Goal: Task Accomplishment & Management: Manage account settings

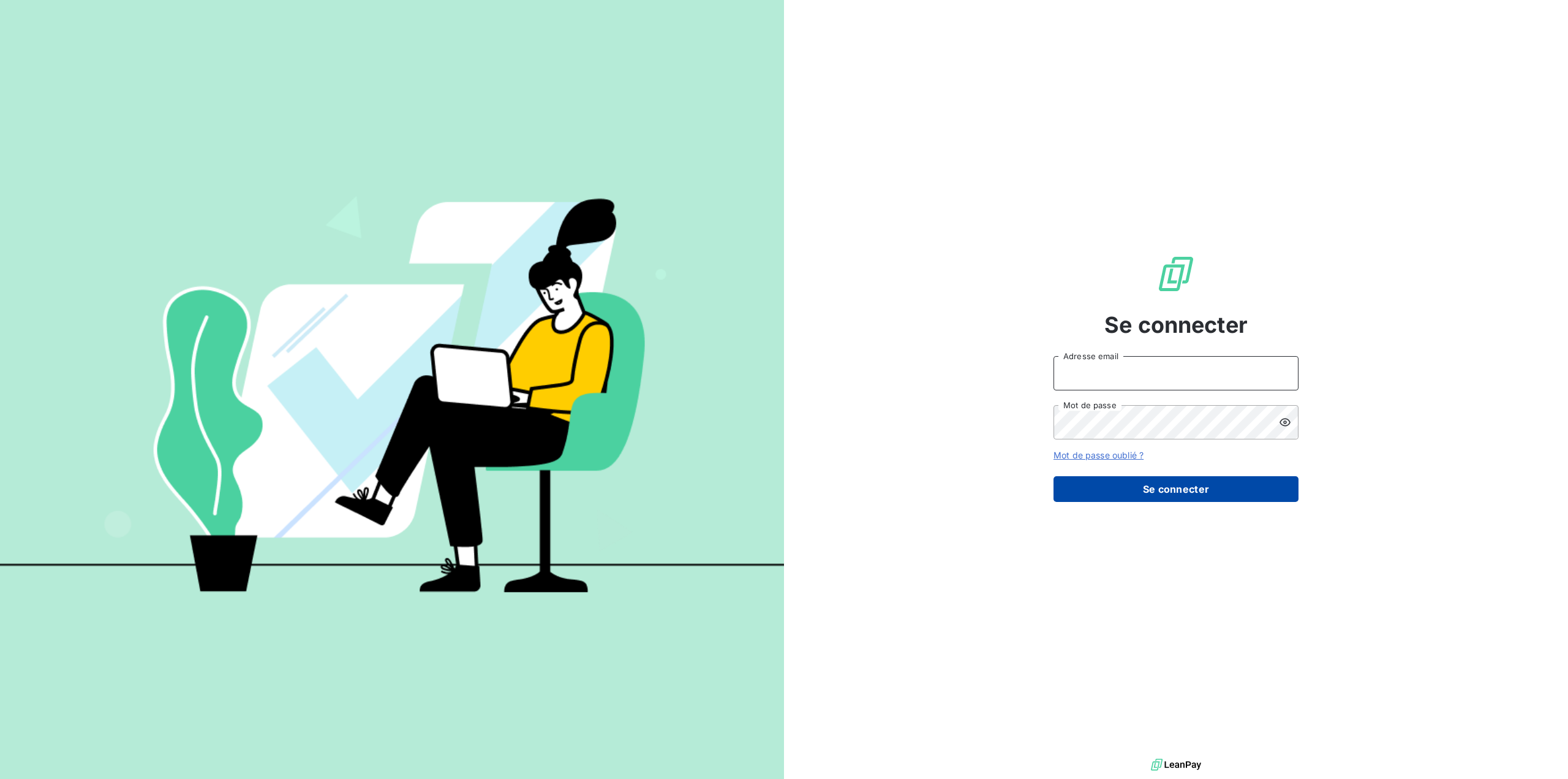
type input "[EMAIL_ADDRESS][DOMAIN_NAME]"
click at [1166, 490] on button "Se connecter" at bounding box center [1176, 489] width 245 height 26
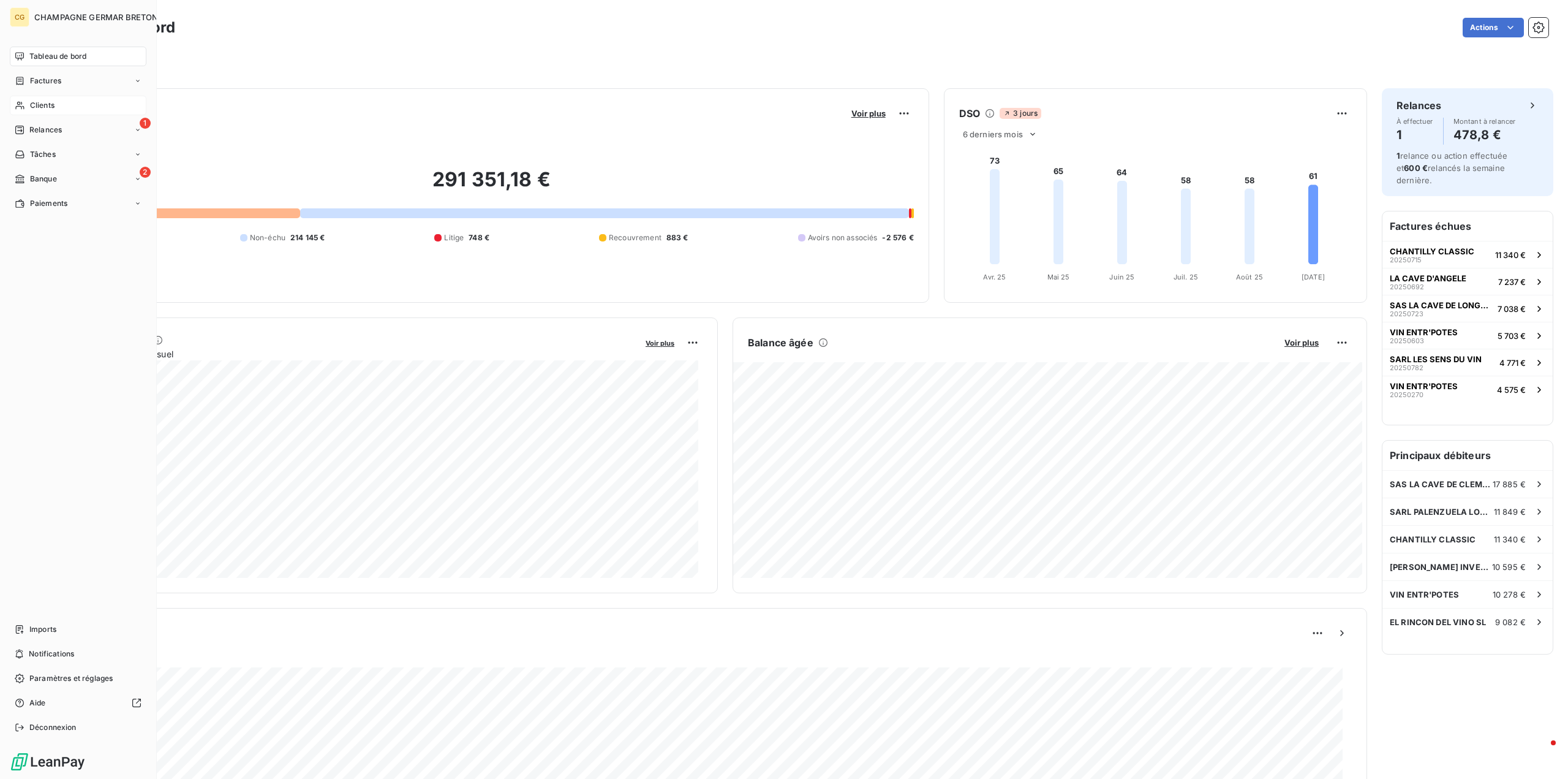
click at [38, 106] on span "Clients" at bounding box center [42, 105] width 24 height 11
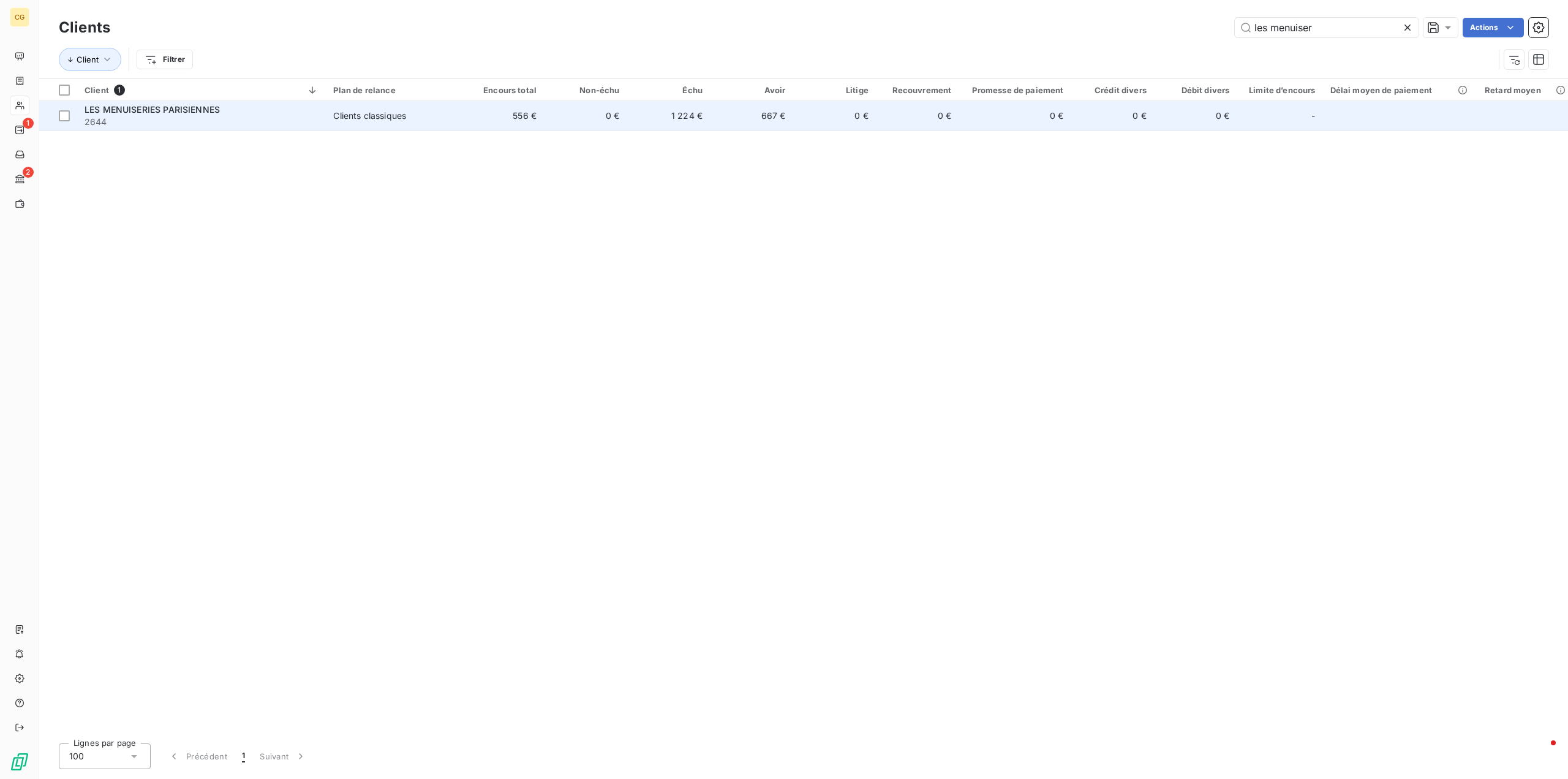
type input "les menuiser"
click at [416, 116] on span "Clients classiques" at bounding box center [393, 115] width 120 height 13
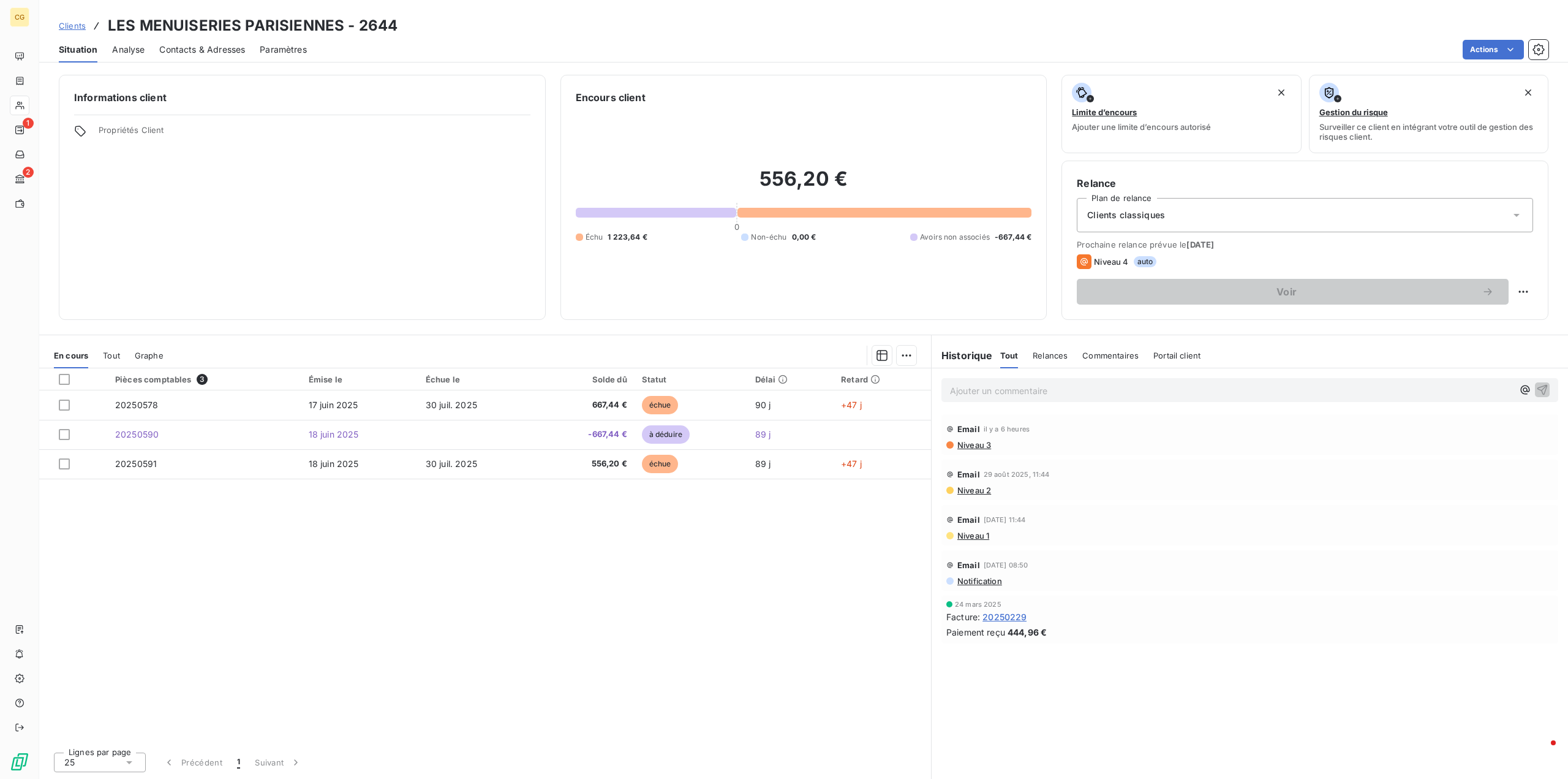
click at [208, 50] on span "Contacts & Adresses" at bounding box center [202, 49] width 86 height 13
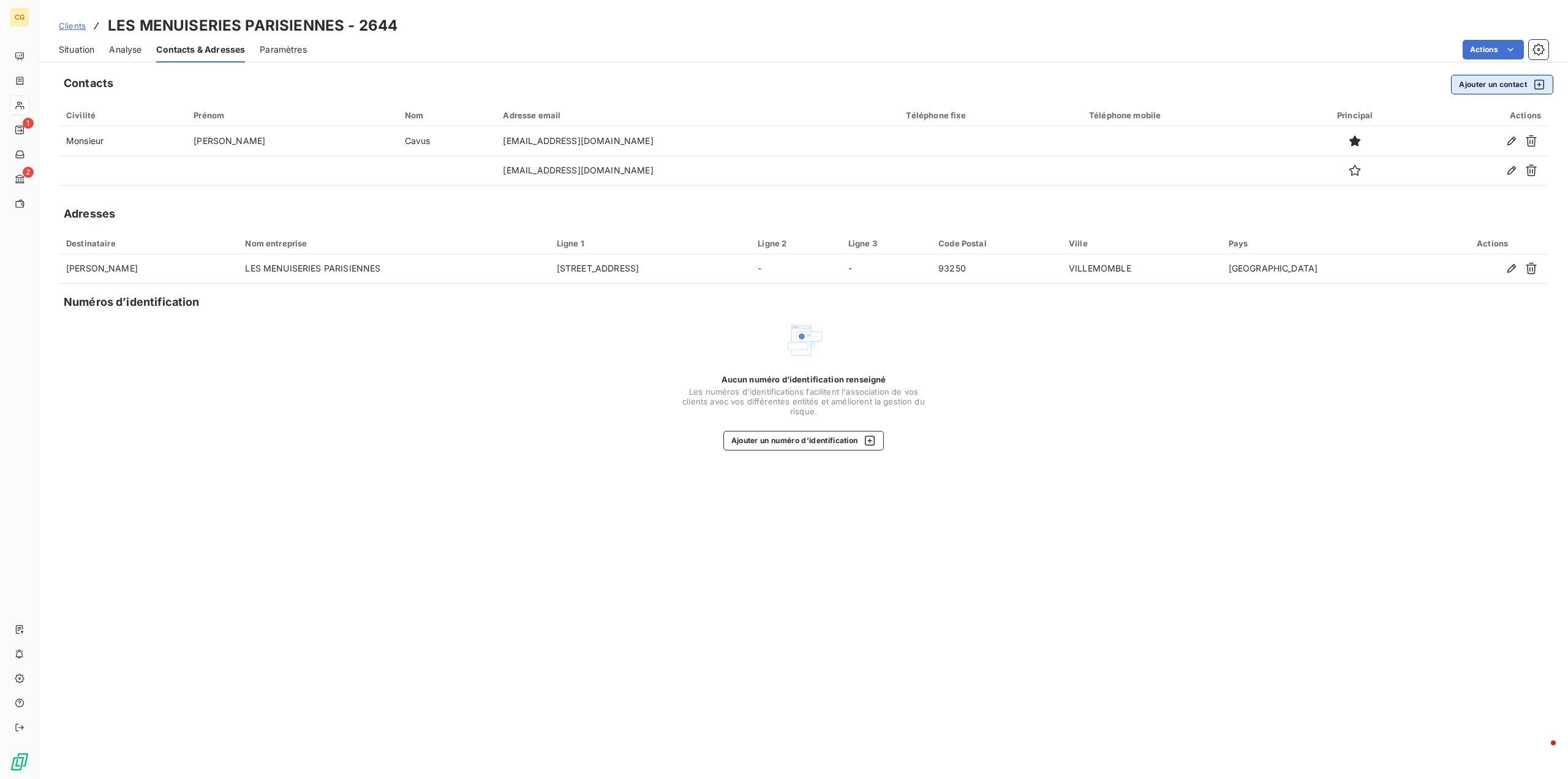
click at [1511, 81] on button "Ajouter un contact" at bounding box center [1502, 84] width 102 height 19
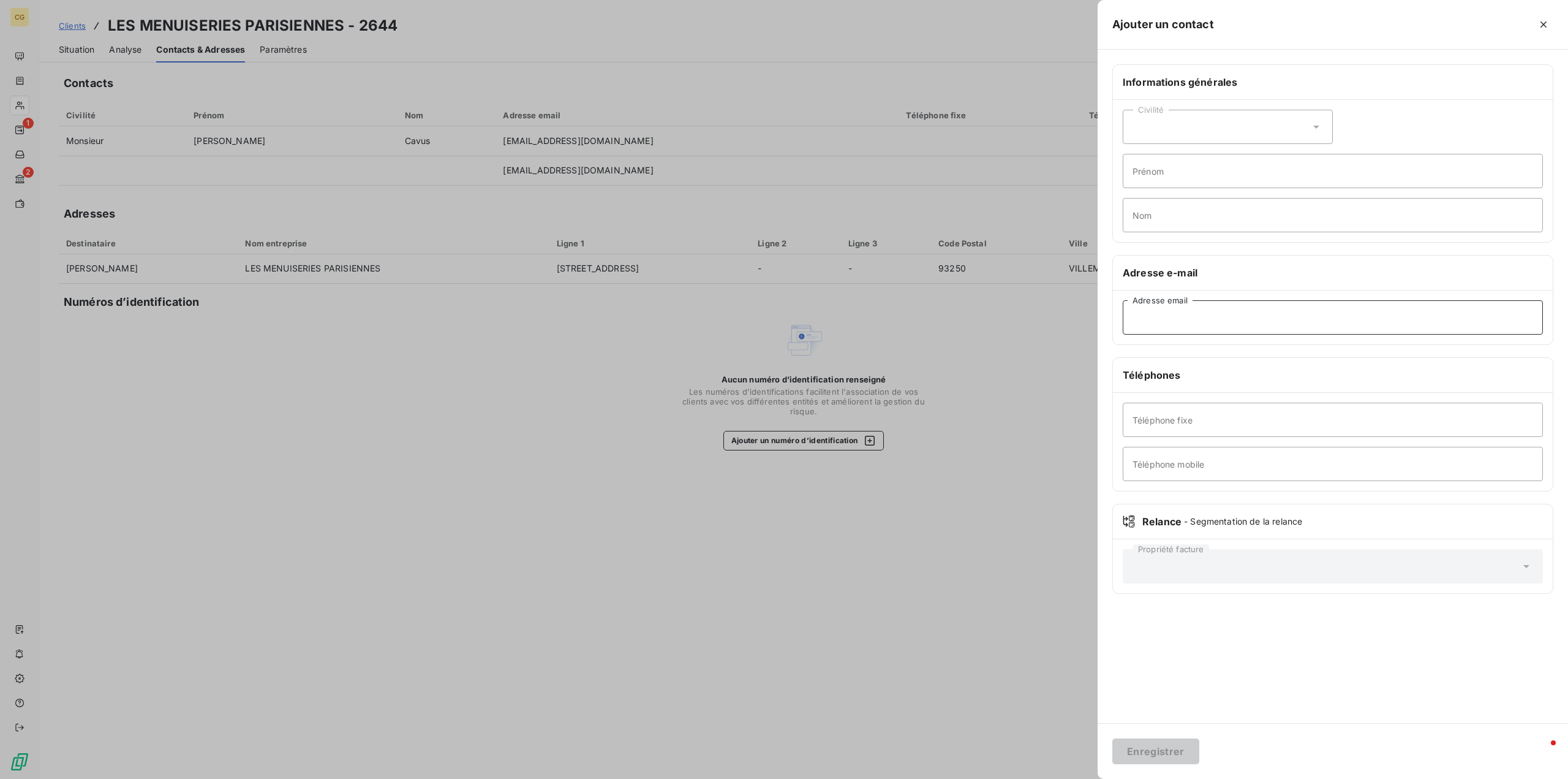
click at [1155, 310] on input "Adresse email" at bounding box center [1333, 317] width 420 height 34
type input "[EMAIL_ADDRESS][DOMAIN_NAME]"
click at [1148, 753] on button "Enregistrer" at bounding box center [1156, 751] width 87 height 26
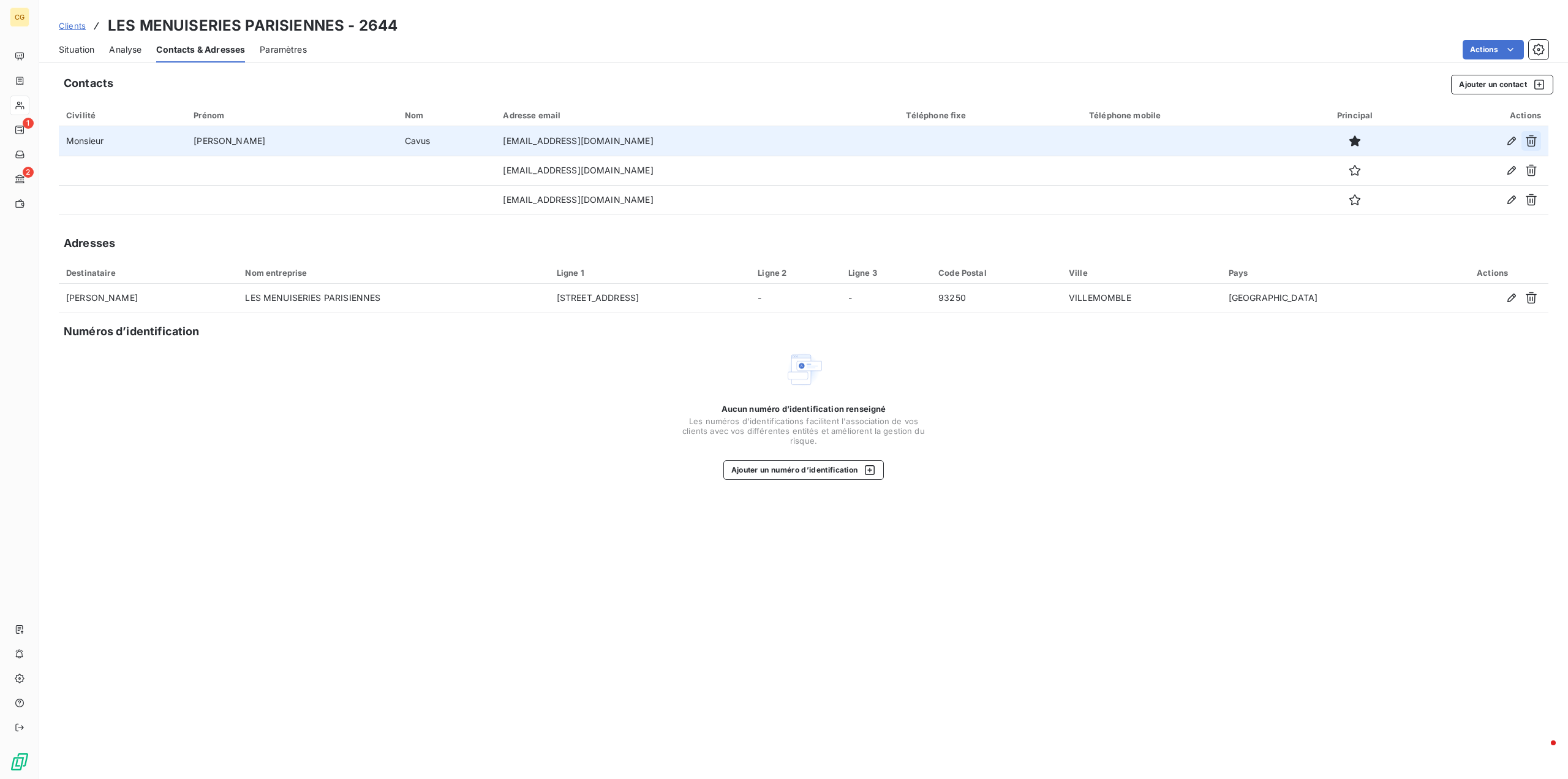
click at [1533, 140] on icon "button" at bounding box center [1531, 141] width 13 height 13
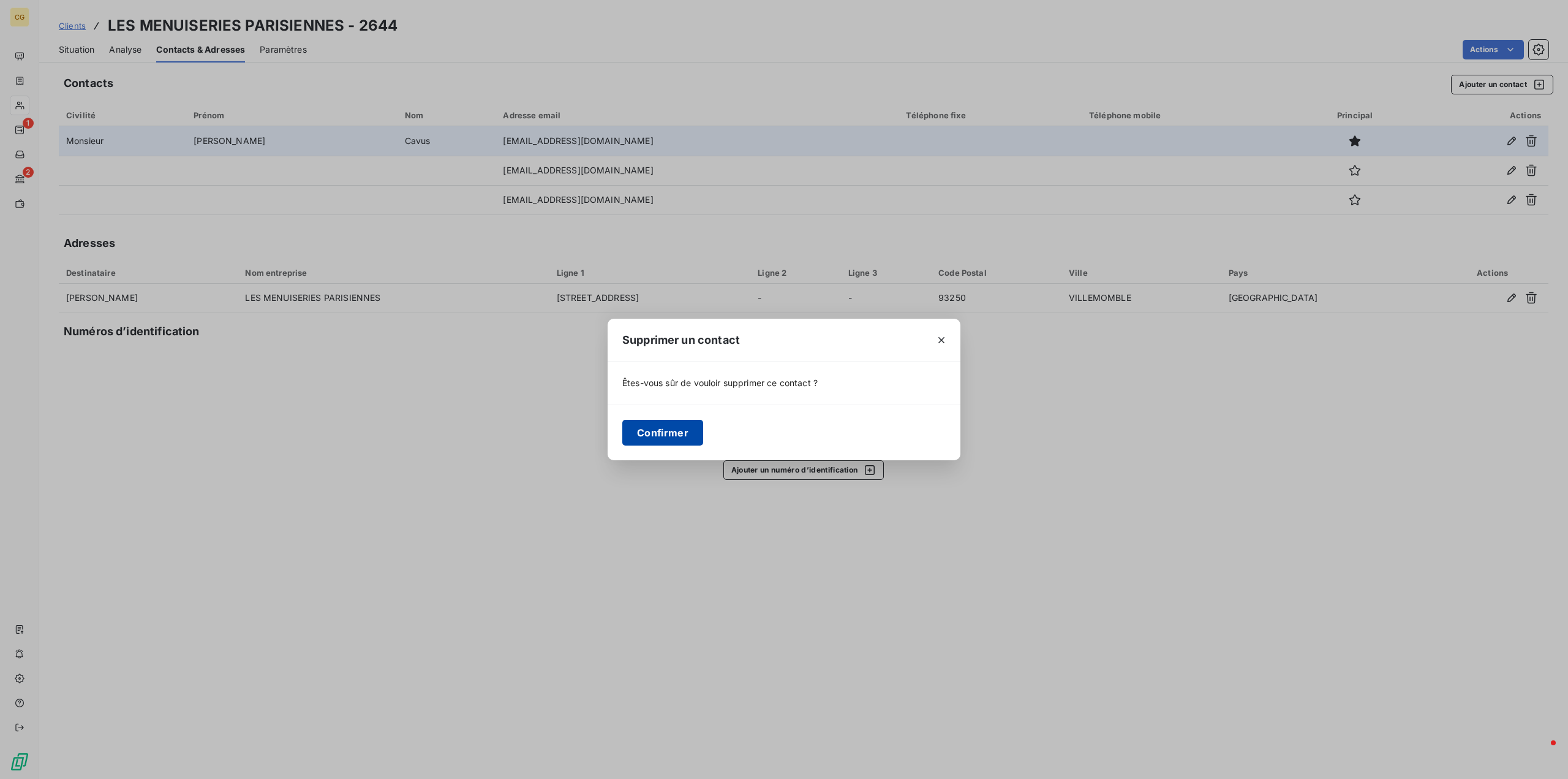
click at [668, 436] on button "Confirmer" at bounding box center [662, 433] width 81 height 26
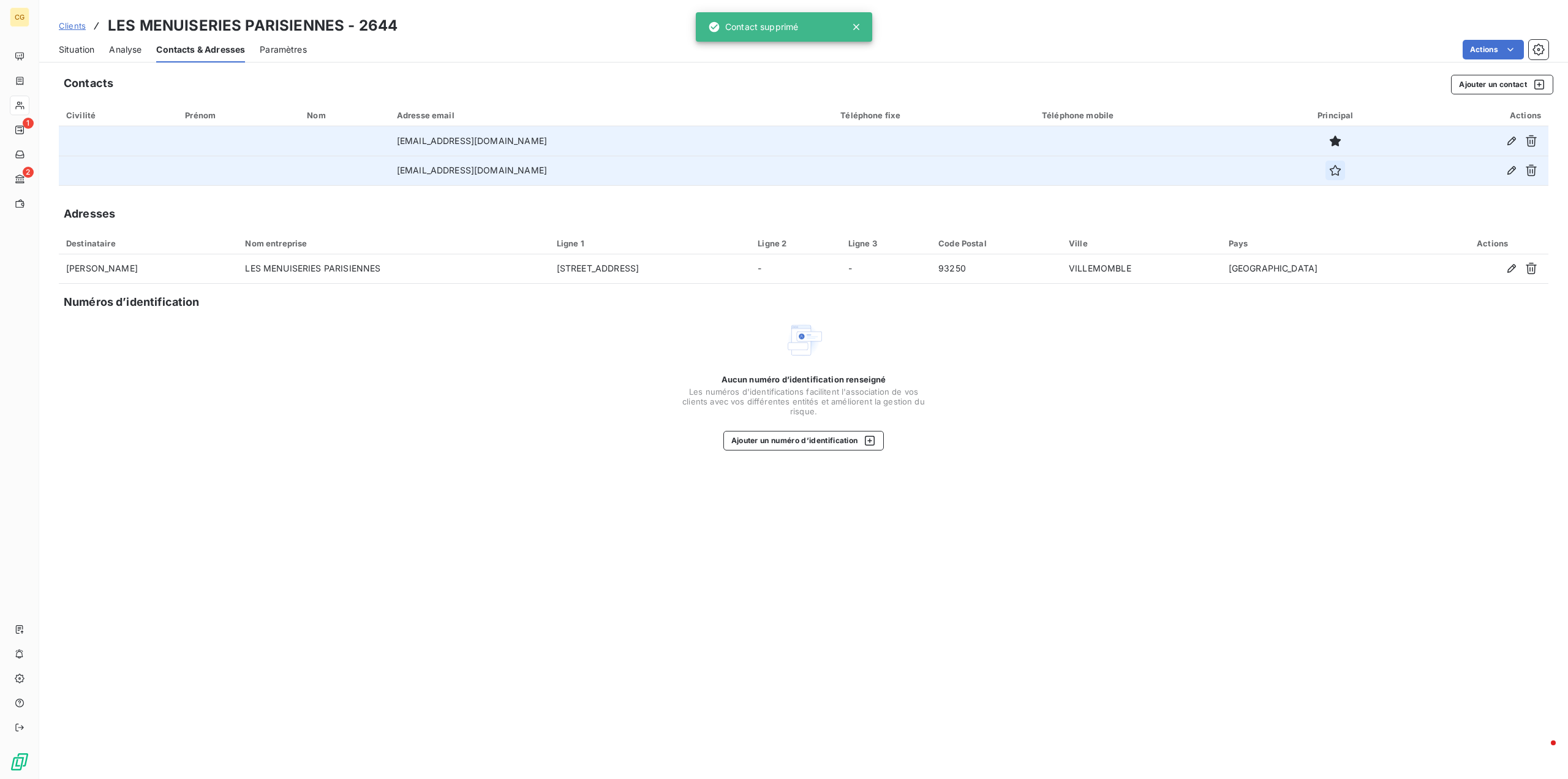
click at [1331, 171] on icon "button" at bounding box center [1335, 170] width 13 height 13
click at [81, 47] on span "Situation" at bounding box center [76, 49] width 35 height 13
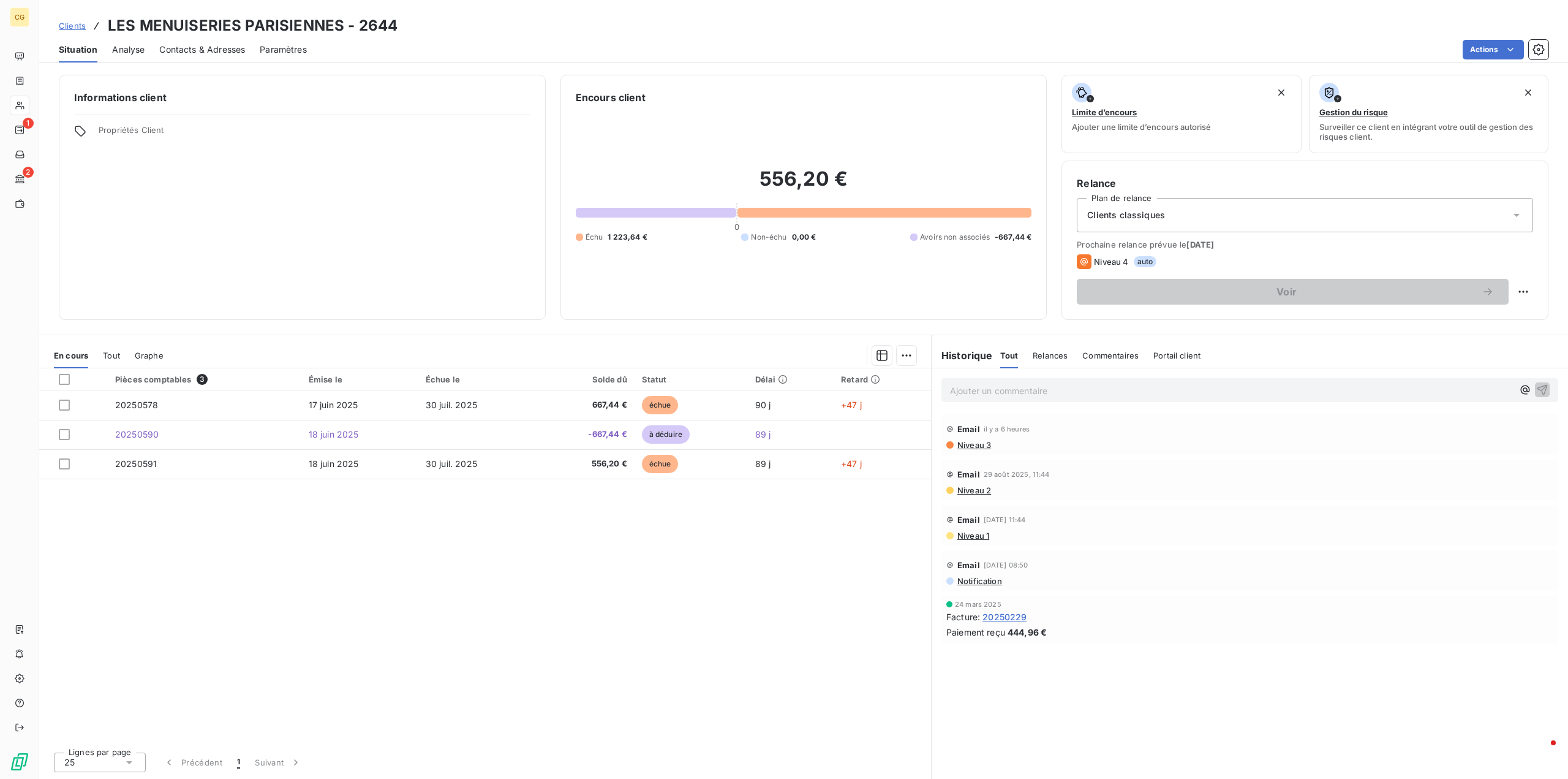
click at [1208, 246] on span "[DATE]" at bounding box center [1200, 244] width 28 height 10
click at [1519, 290] on html "CG 1 2 Clients LES MENUISERIES PARISIENNES - 2644 Situation Analyse Contacts & …" at bounding box center [784, 389] width 1568 height 779
click at [966, 444] on html "CG 1 2 Clients LES MENUISERIES PARISIENNES - 2644 Situation Analyse Contacts & …" at bounding box center [784, 389] width 1568 height 779
click at [981, 443] on span "Niveau 3" at bounding box center [973, 445] width 35 height 10
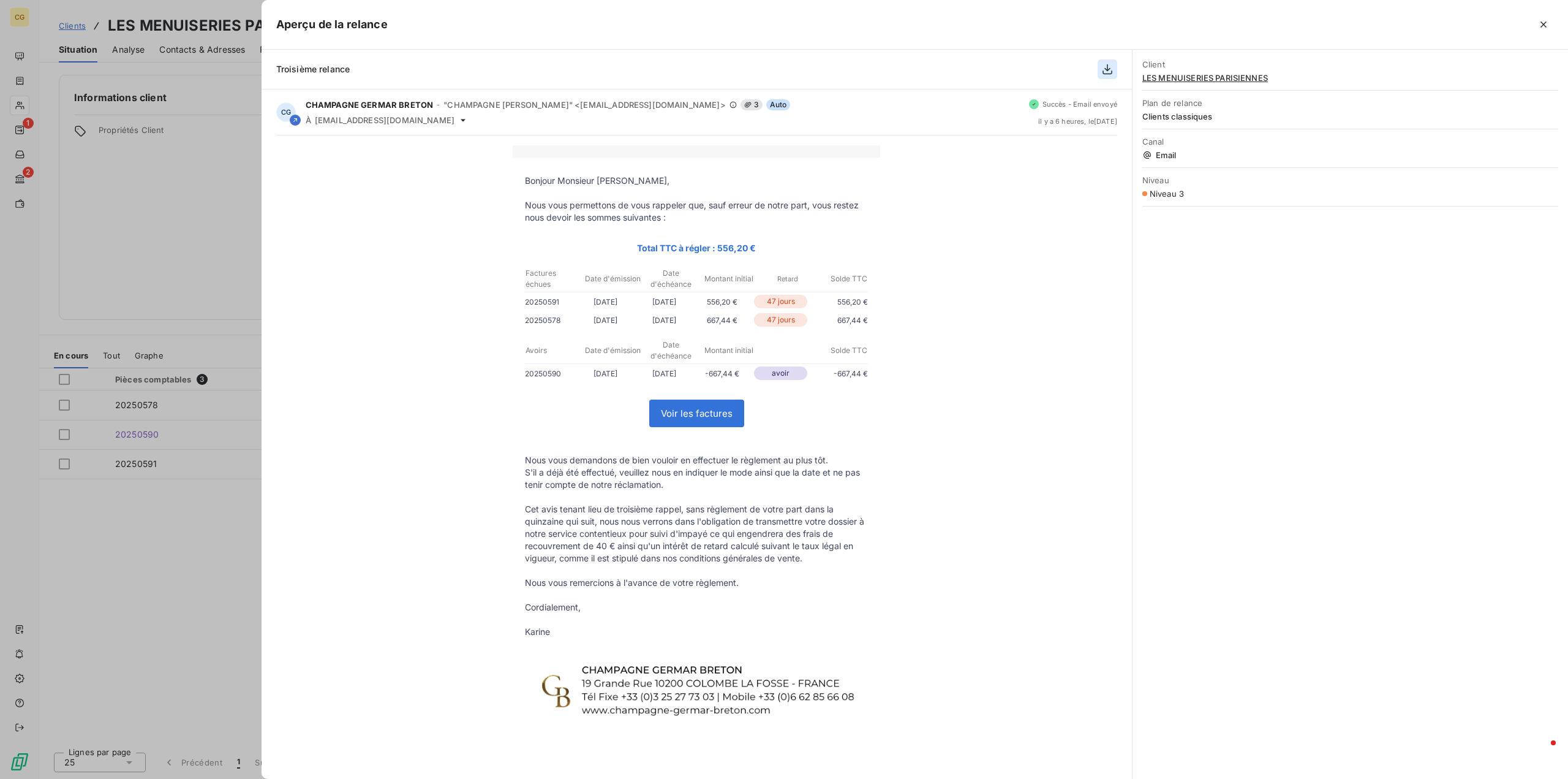
click at [1112, 69] on icon "button" at bounding box center [1107, 69] width 13 height 13
click at [1107, 67] on icon "button" at bounding box center [1107, 69] width 13 height 13
click at [1110, 68] on icon "button" at bounding box center [1107, 69] width 10 height 10
click at [1110, 72] on icon "button" at bounding box center [1107, 69] width 13 height 13
click at [1003, 306] on div "Bonjour Monsieur [PERSON_NAME], Nous vous permettons de vous rappeler que, sauf…" at bounding box center [697, 480] width 841 height 670
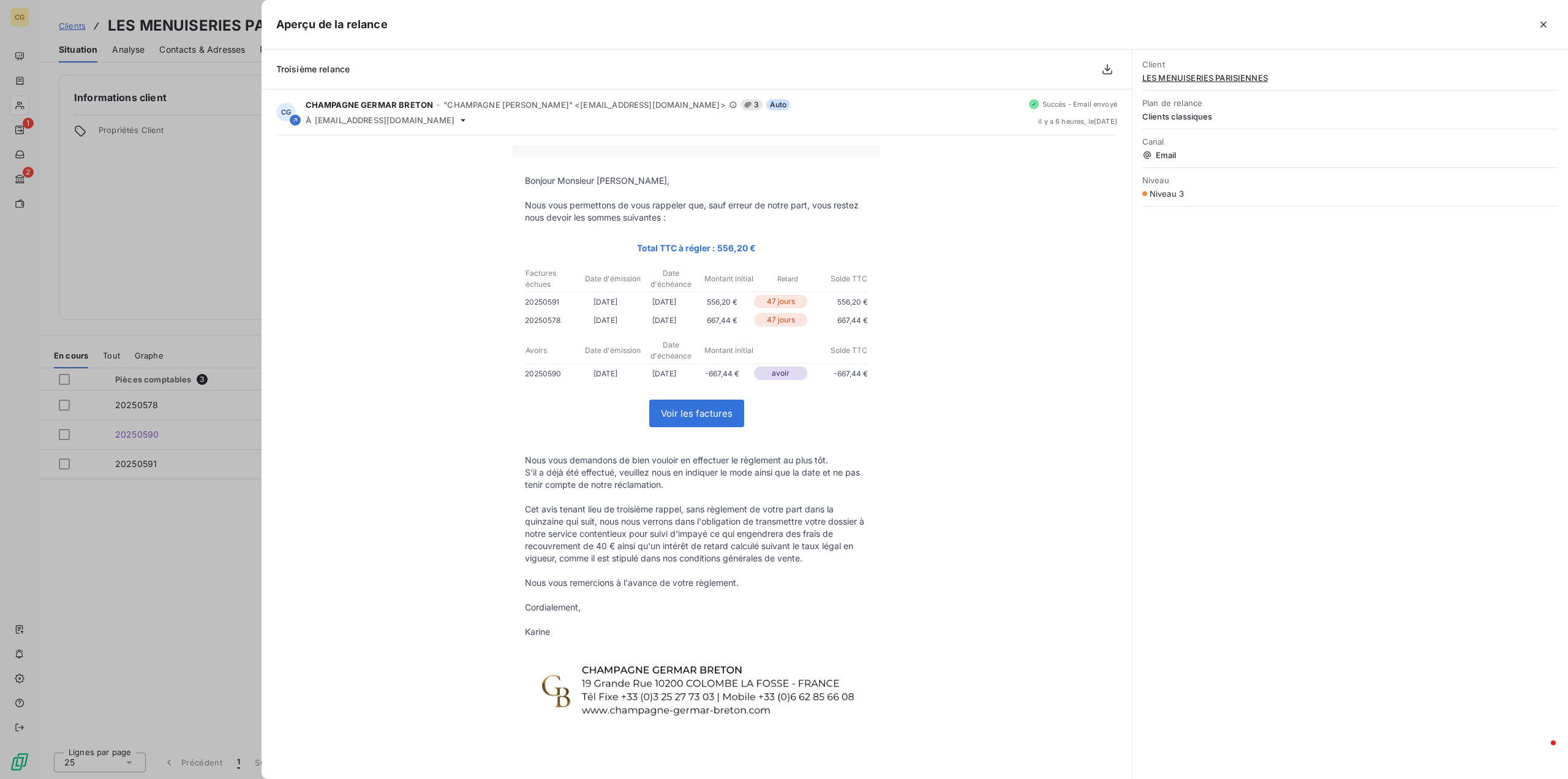
click at [1200, 78] on span "LES MENUISERIES PARISIENNES" at bounding box center [1350, 78] width 416 height 10
click at [1549, 15] on button "button" at bounding box center [1543, 24] width 19 height 19
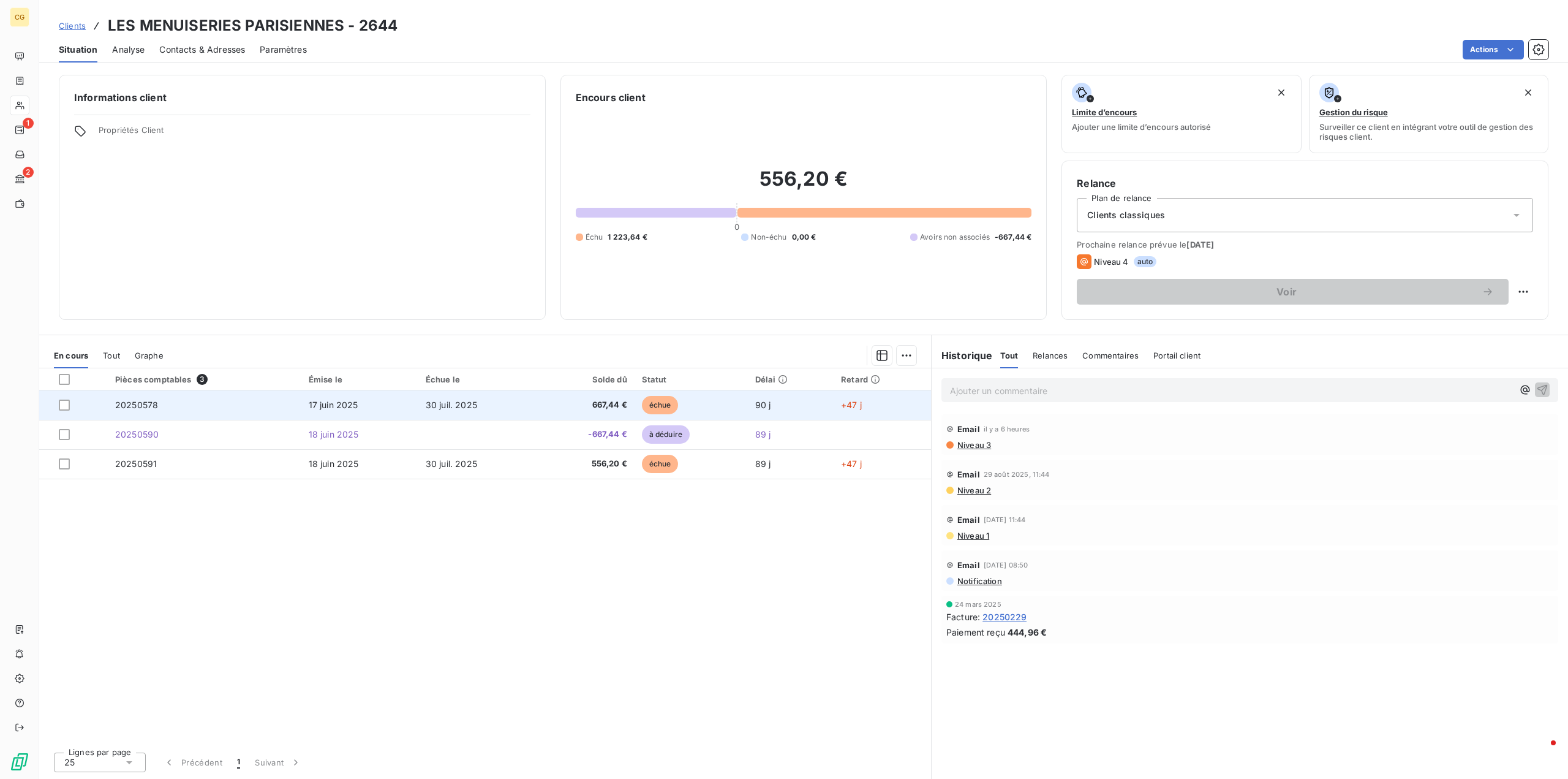
click at [604, 402] on span "667,44 €" at bounding box center [586, 405] width 82 height 13
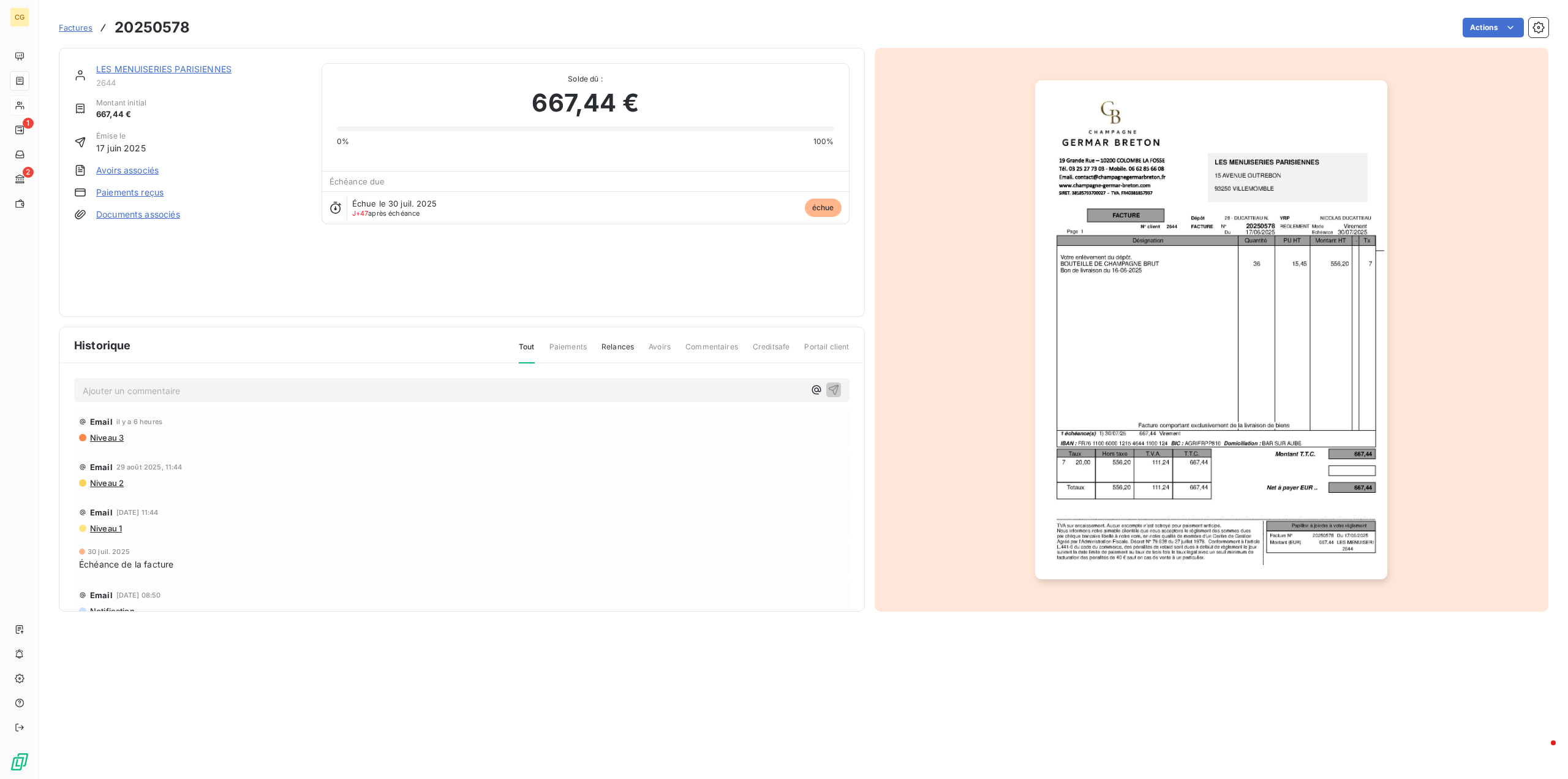
click at [135, 171] on link "Avoirs associés" at bounding box center [127, 170] width 63 height 13
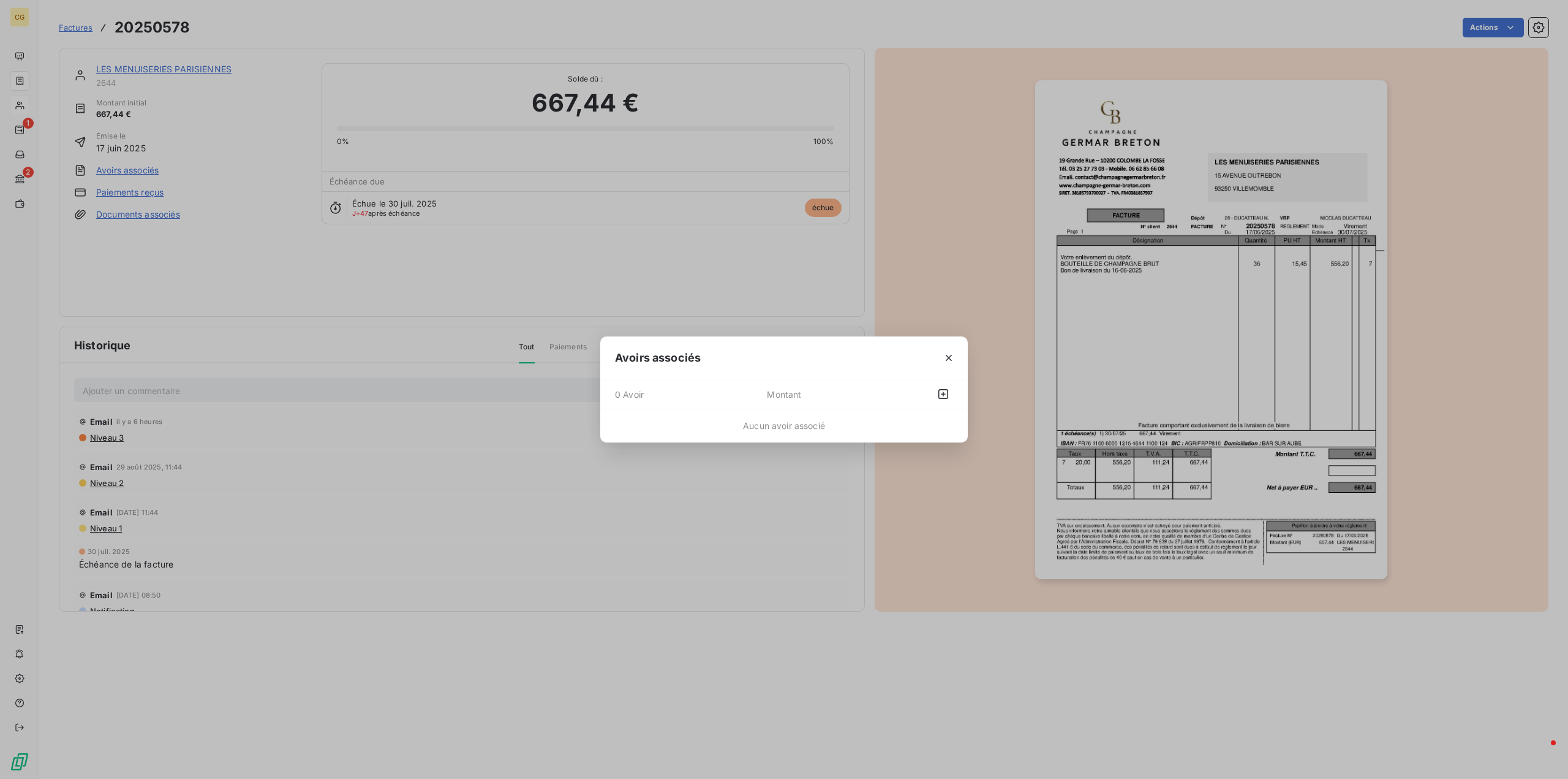
click at [735, 397] on span "0 Avoir" at bounding box center [691, 393] width 152 height 19
click at [789, 394] on span "Montant" at bounding box center [825, 393] width 118 height 19
click at [945, 392] on icon "button" at bounding box center [943, 394] width 13 height 13
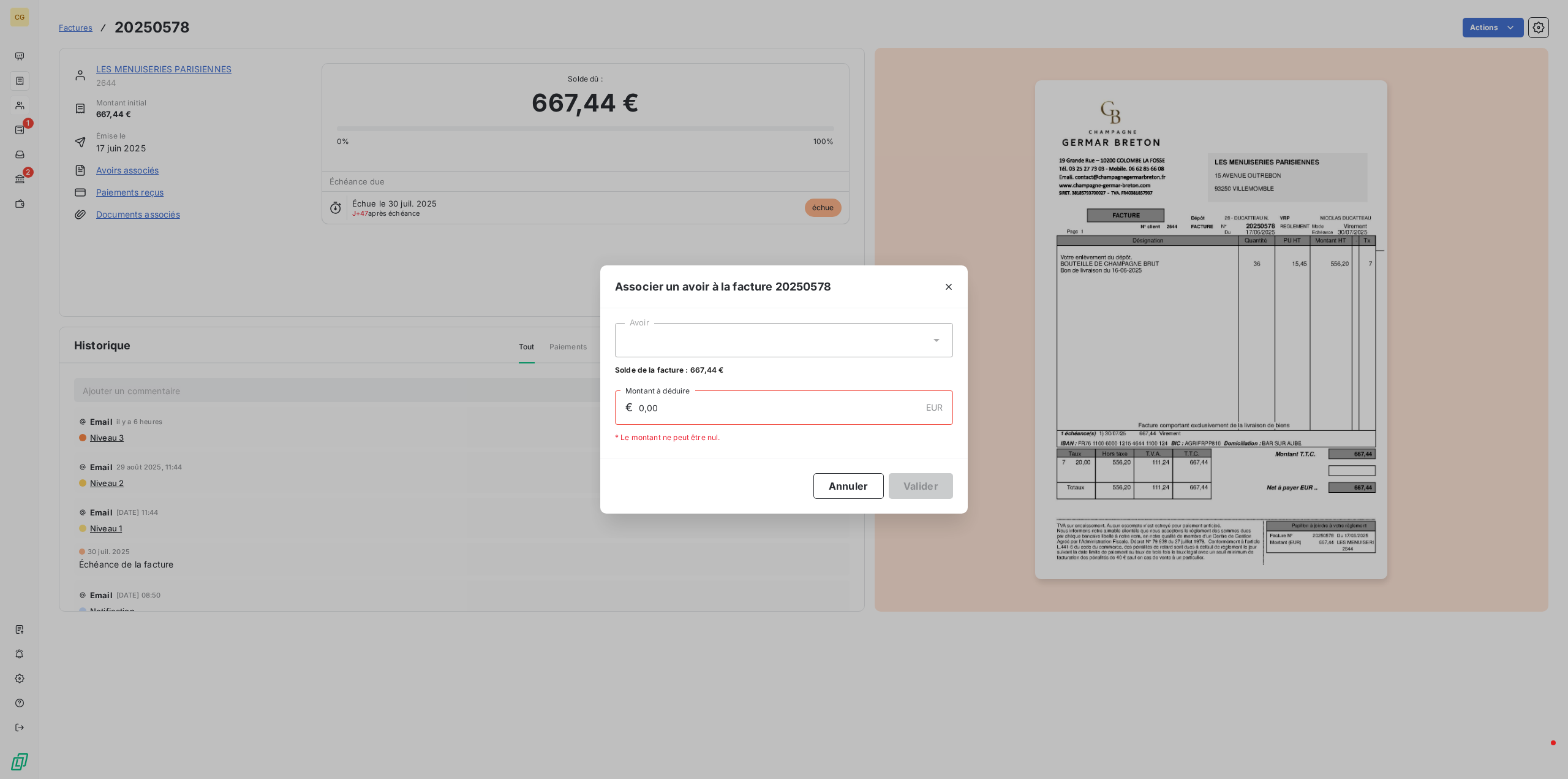
click at [656, 342] on div at bounding box center [784, 340] width 338 height 34
click at [642, 372] on span "20250590" at bounding box center [641, 370] width 38 height 9
type input "667,44"
click at [903, 487] on button "Valider" at bounding box center [921, 485] width 64 height 26
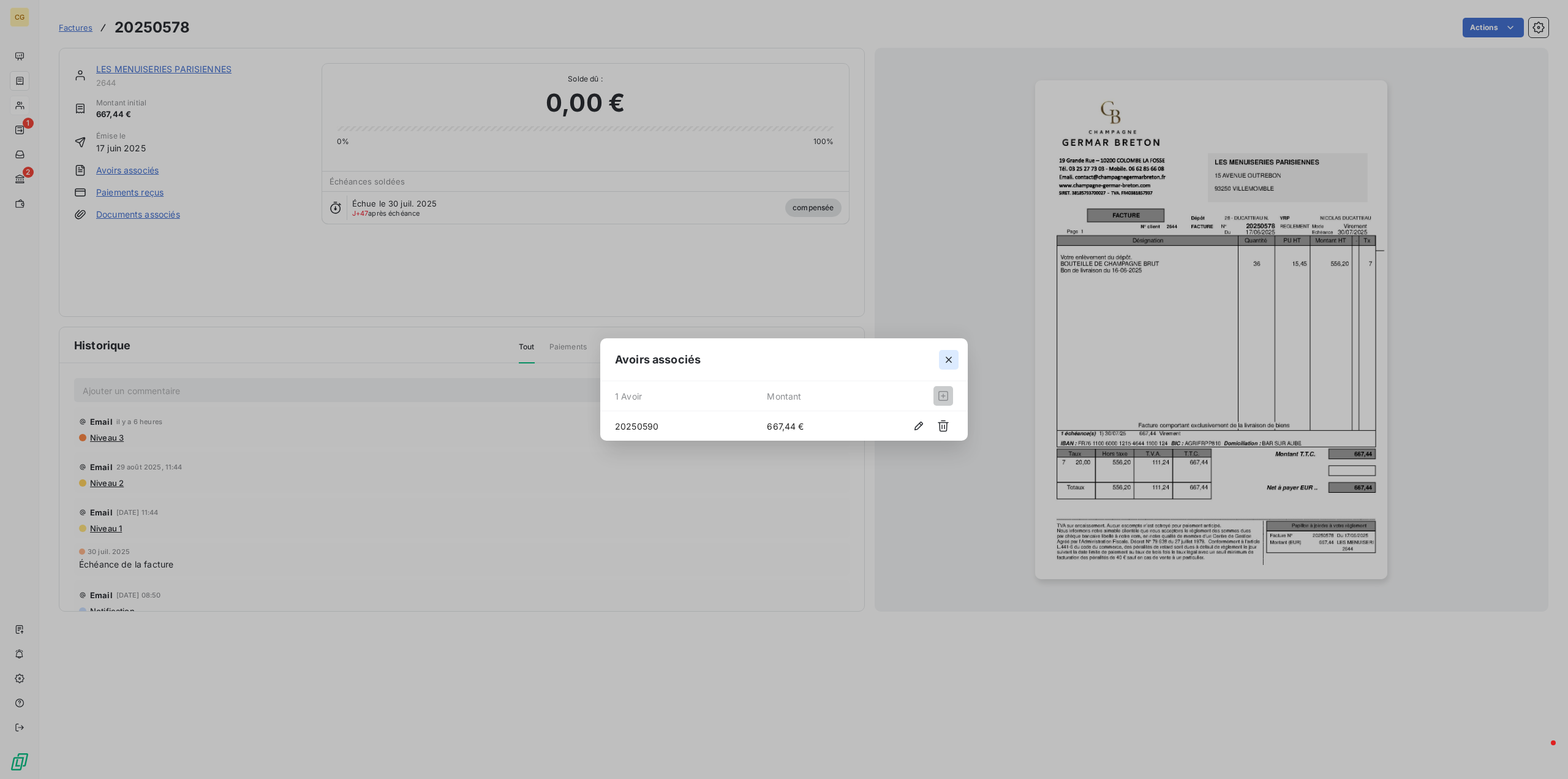
click at [945, 356] on icon "button" at bounding box center [948, 360] width 13 height 13
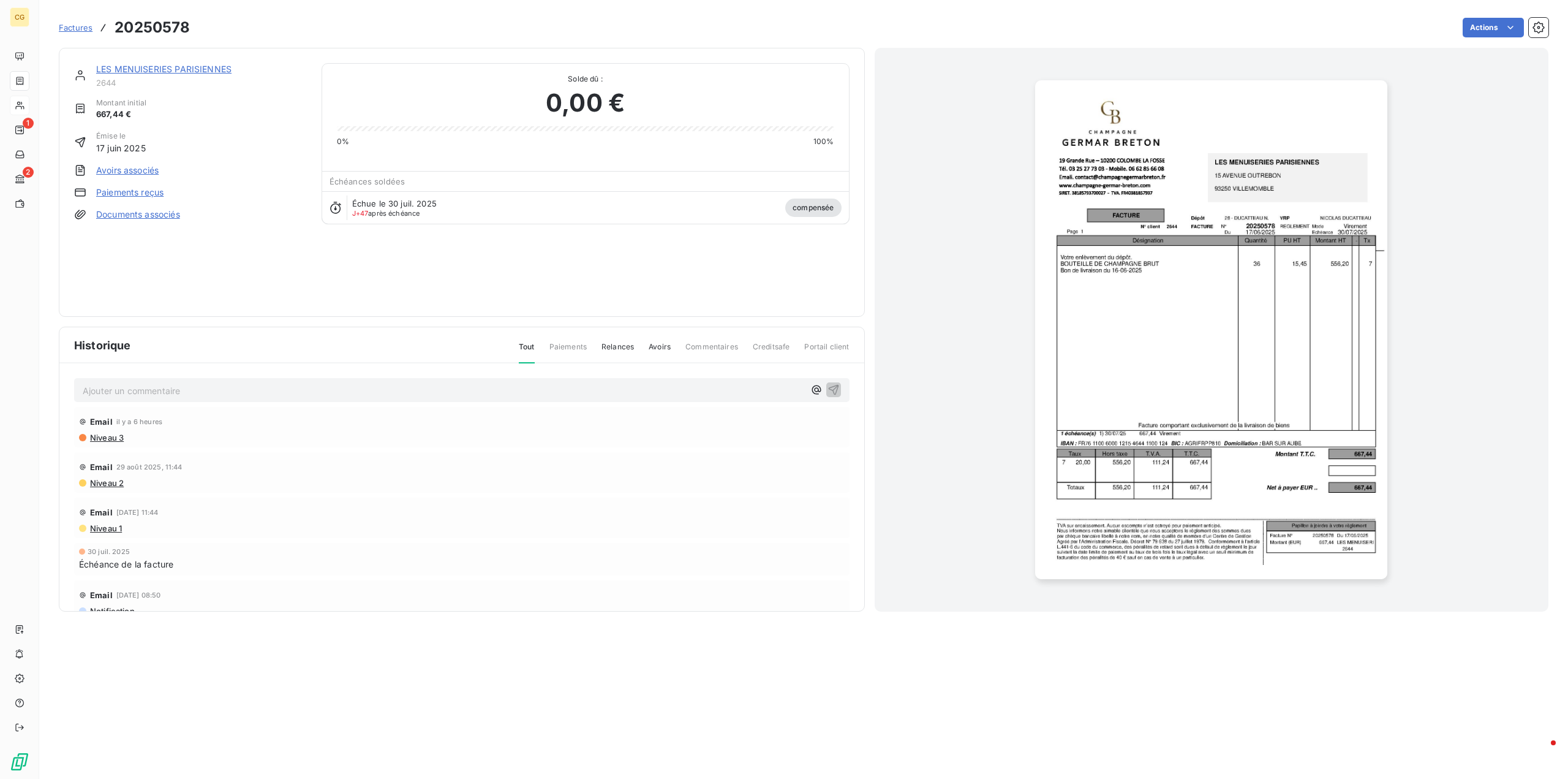
click at [202, 69] on link "LES MENUISERIES PARISIENNES" at bounding box center [164, 69] width 135 height 10
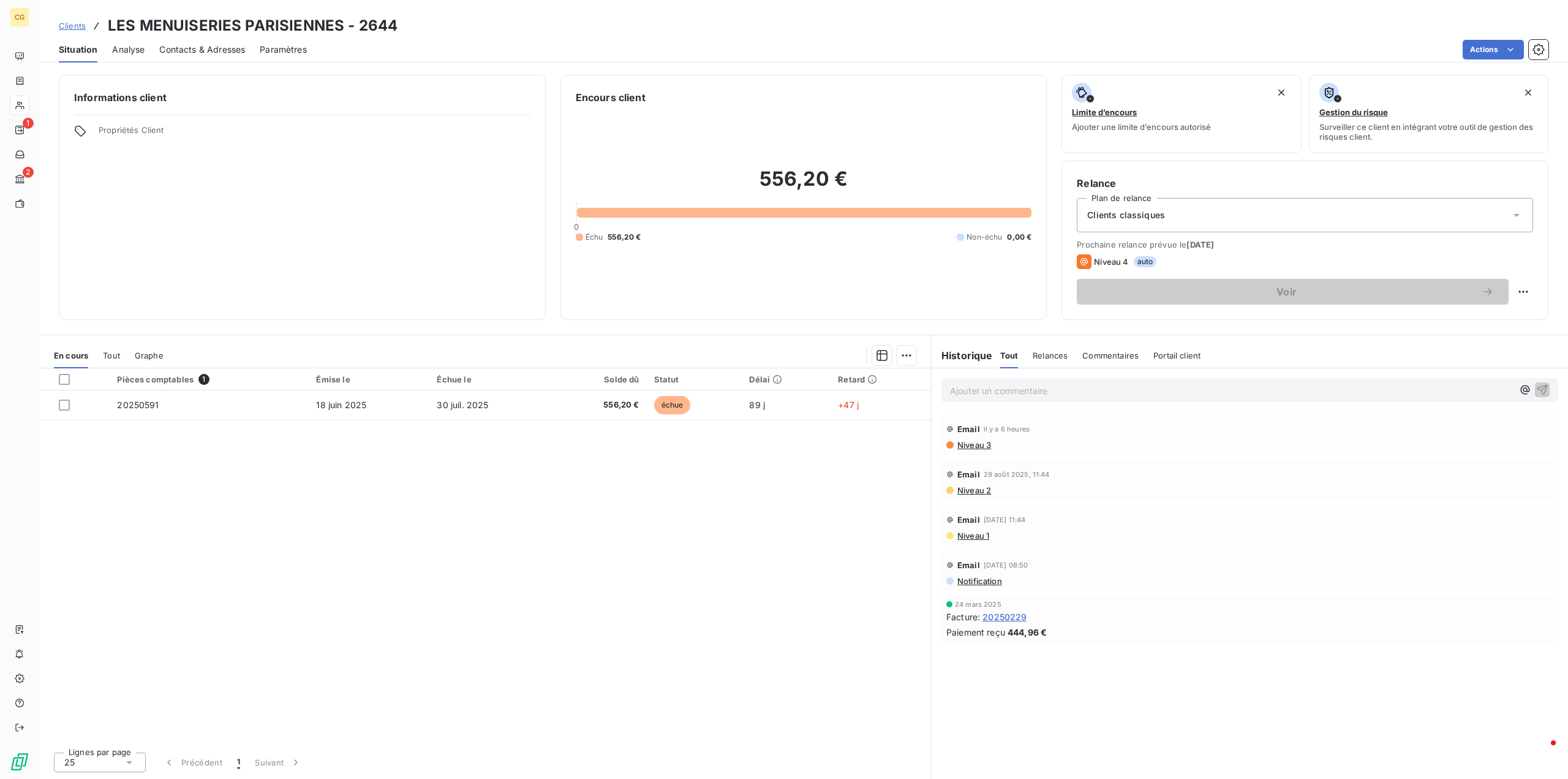
click at [1050, 352] on span "Relances" at bounding box center [1050, 356] width 35 height 10
click at [988, 443] on span "Niveau 3" at bounding box center [973, 445] width 35 height 10
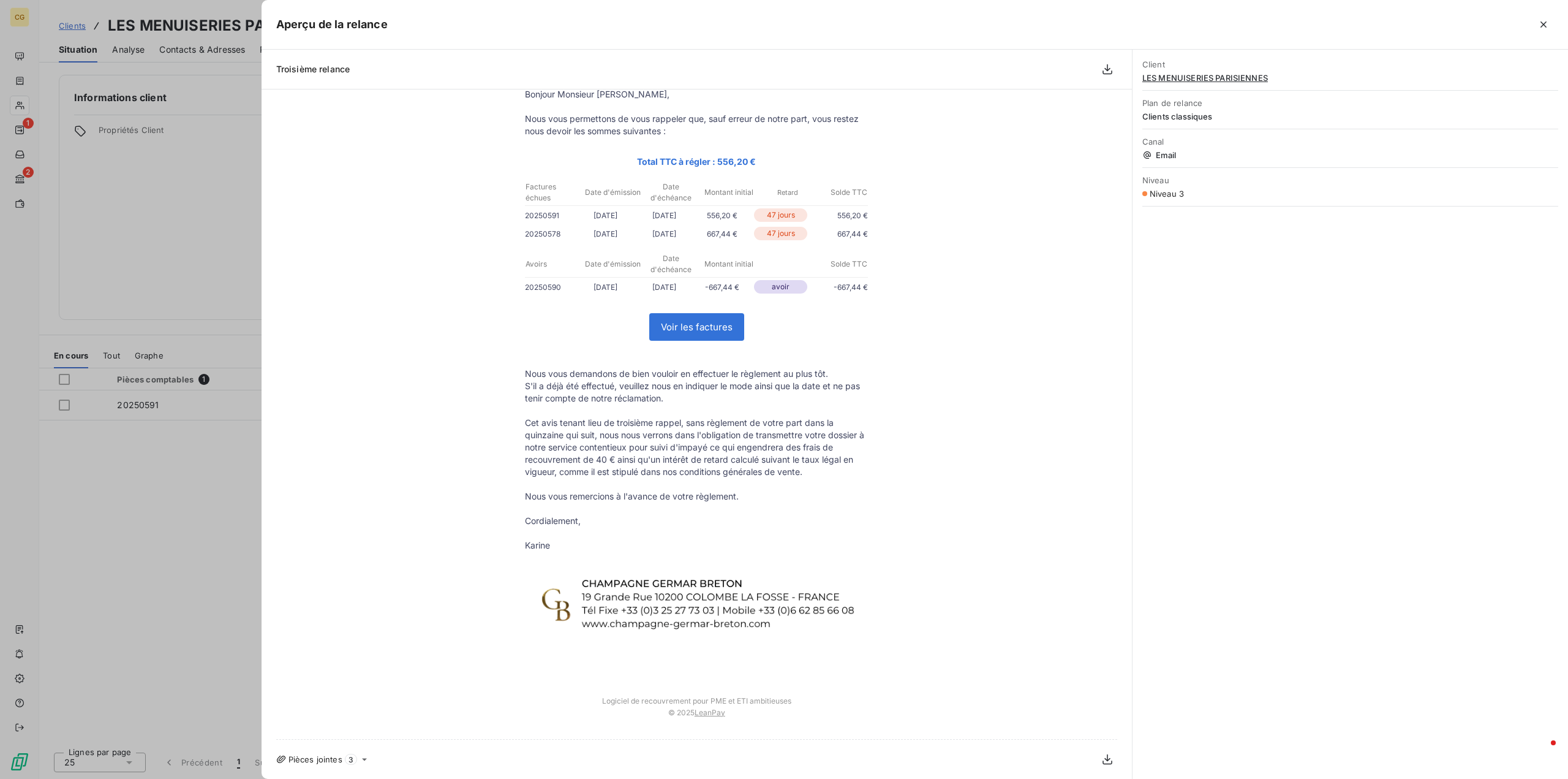
scroll to position [88, 0]
click at [1101, 759] on icon "button" at bounding box center [1107, 759] width 13 height 13
click at [326, 757] on span "Pièces jointes" at bounding box center [315, 760] width 54 height 10
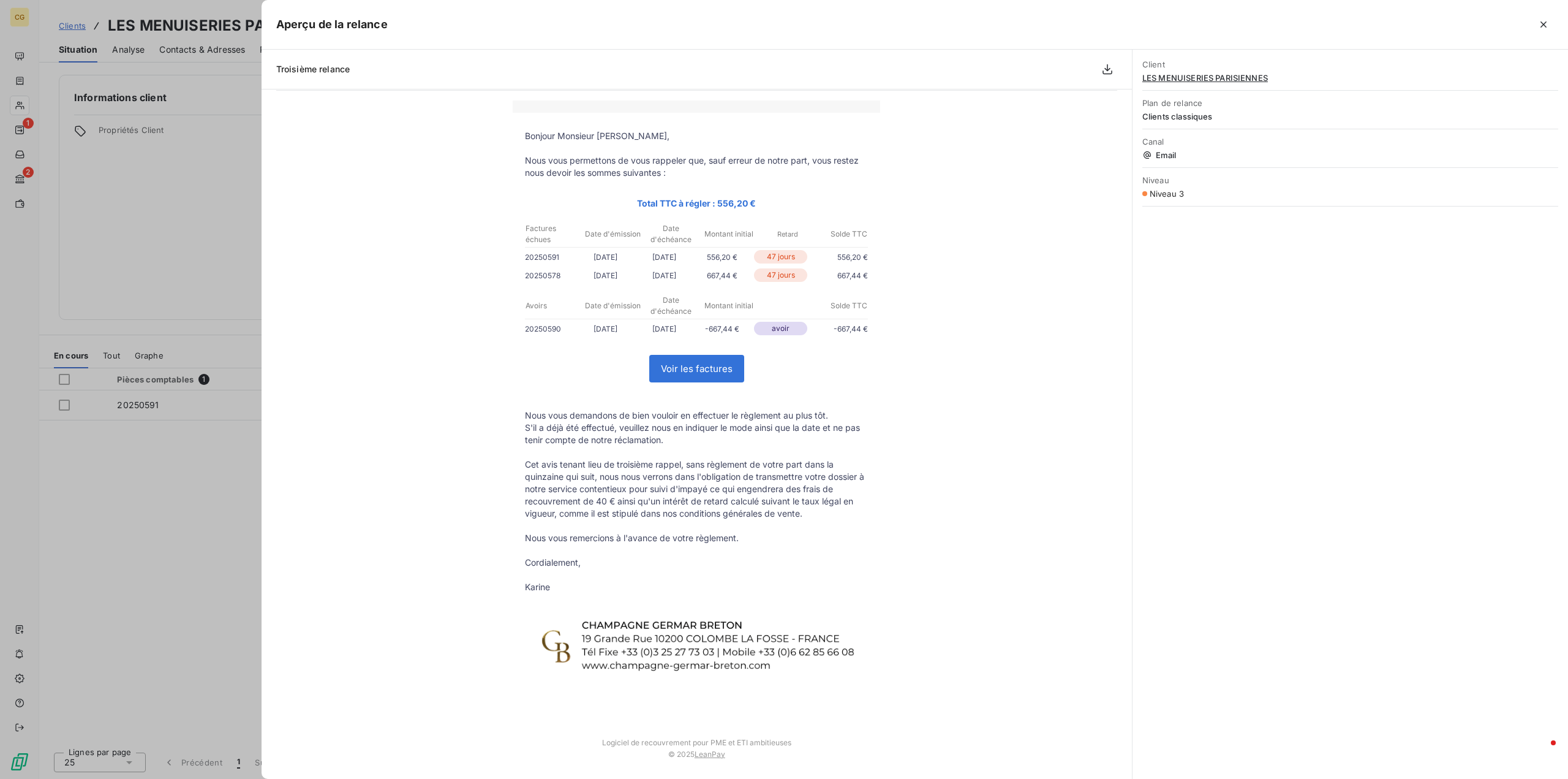
scroll to position [0, 0]
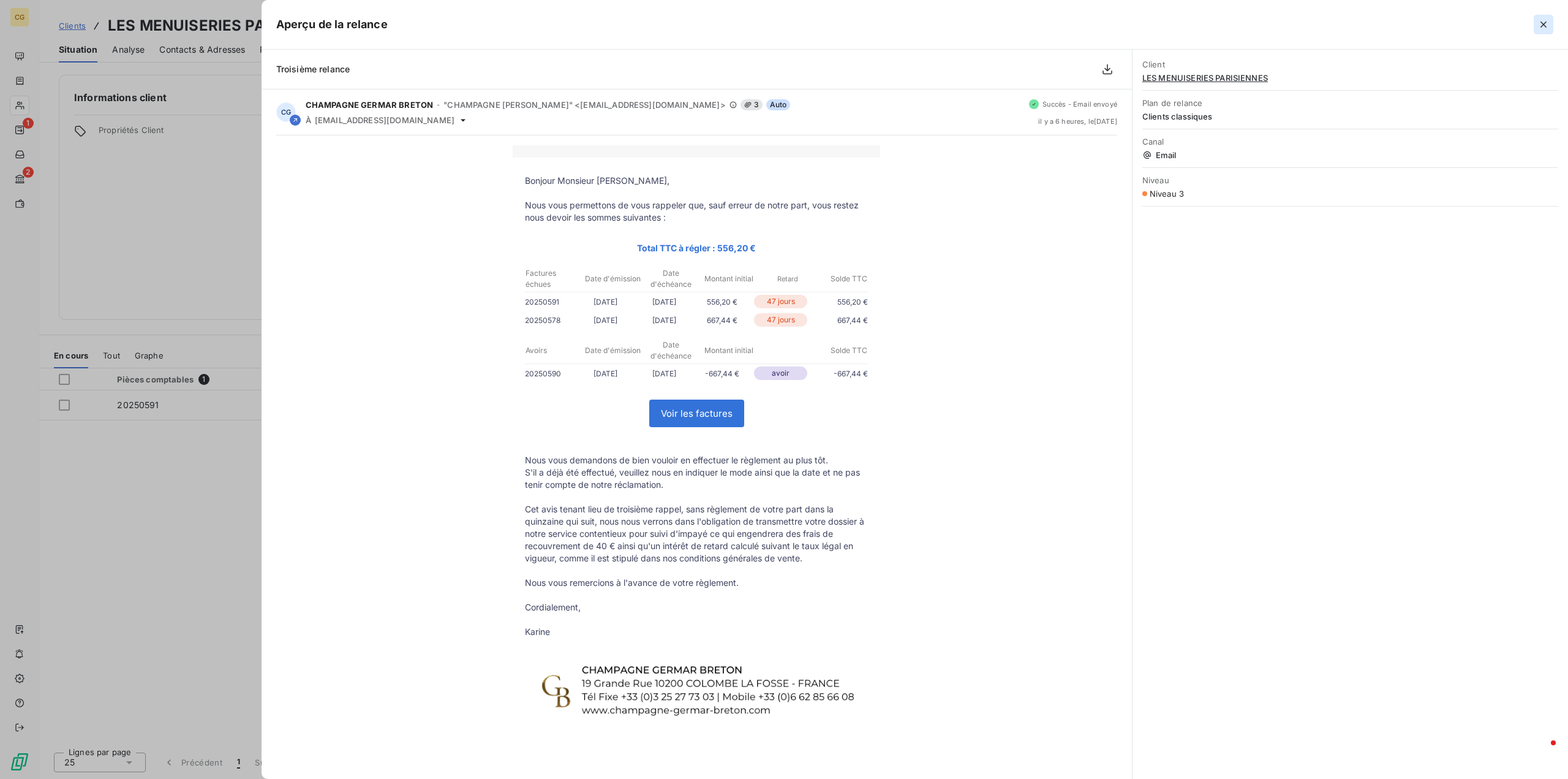
click at [1544, 24] on icon "button" at bounding box center [1543, 24] width 6 height 6
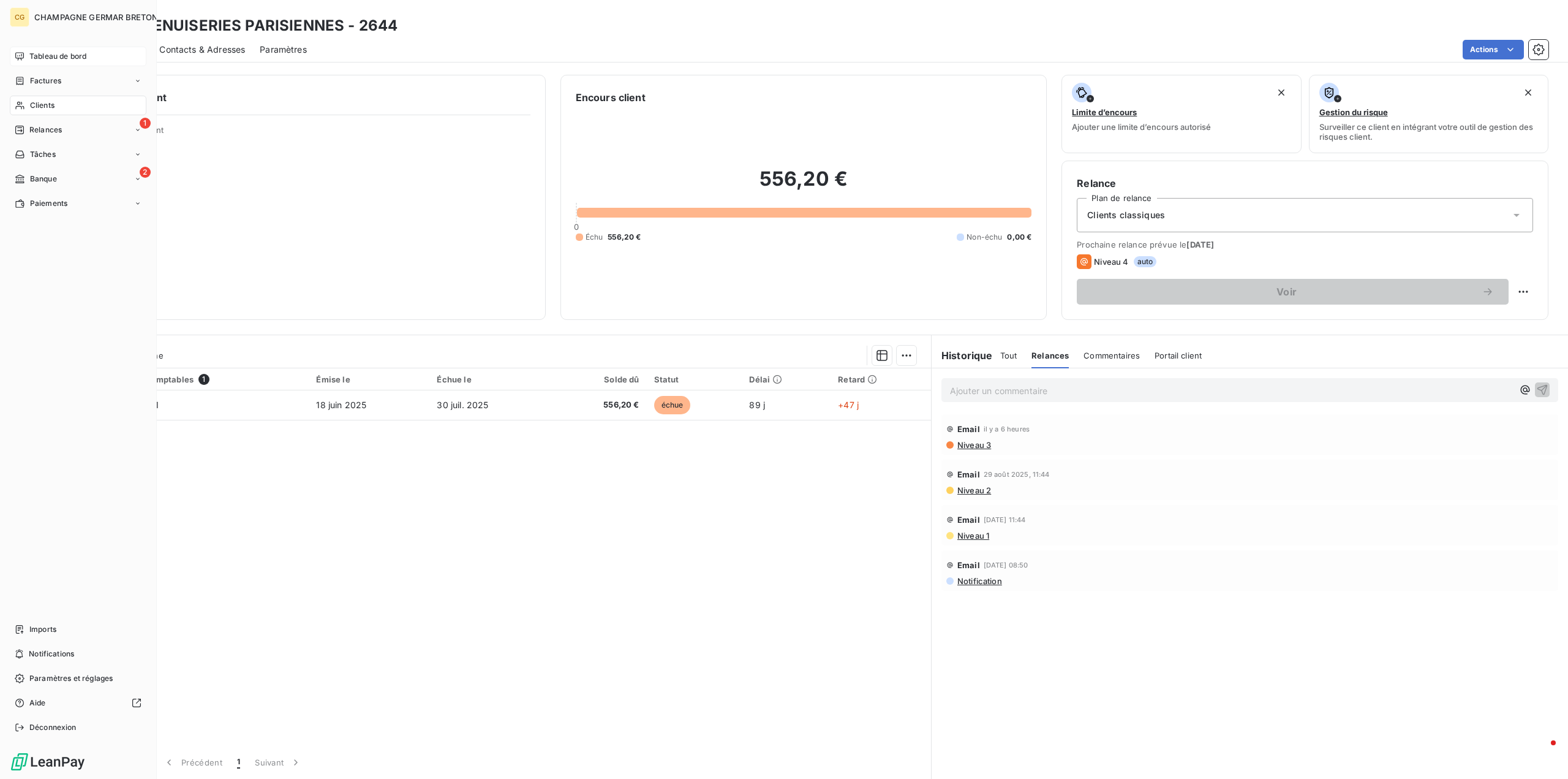
click at [60, 56] on span "Tableau de bord" at bounding box center [58, 56] width 57 height 11
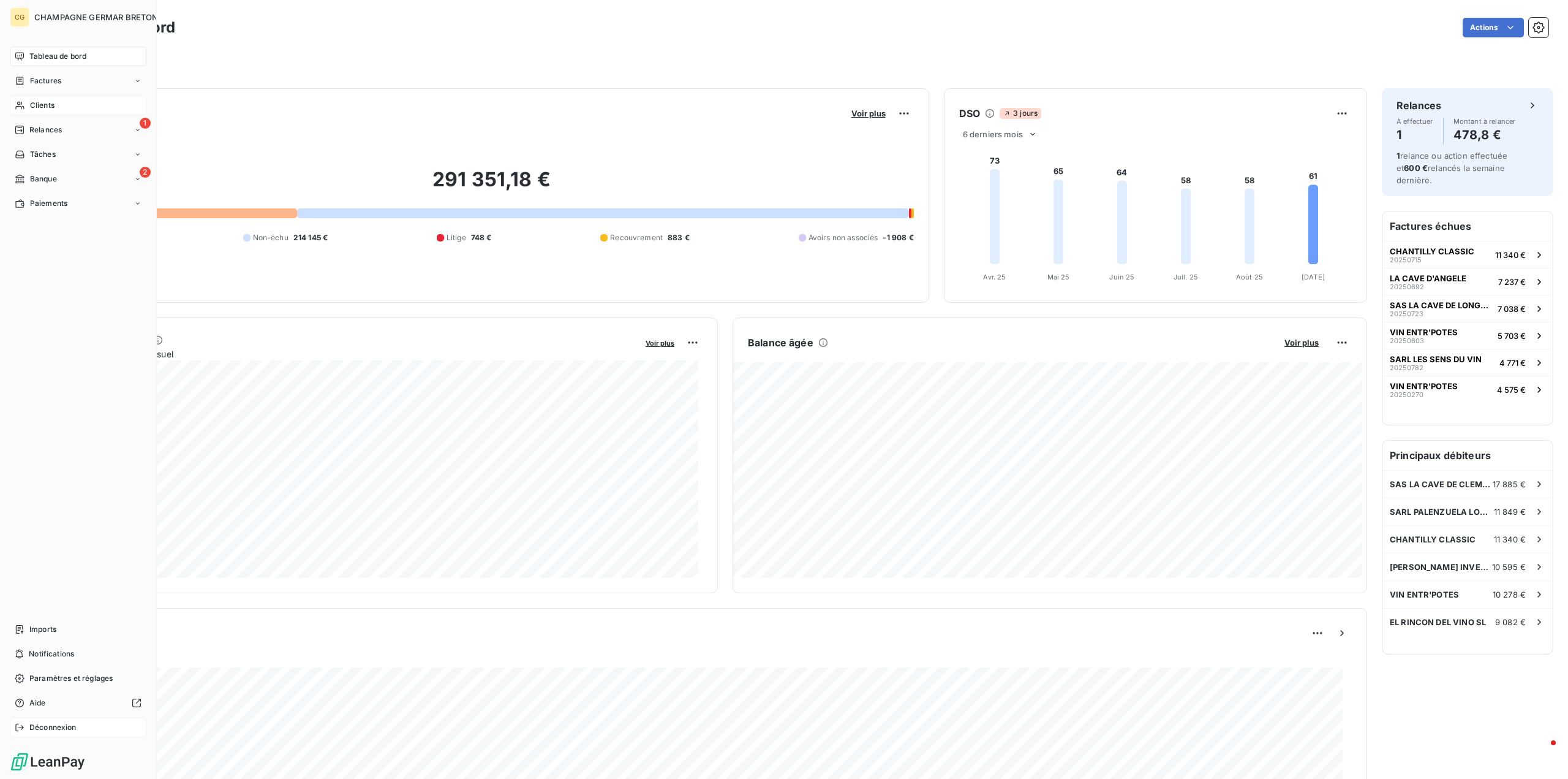
click at [53, 728] on span "Déconnexion" at bounding box center [53, 727] width 47 height 11
